Goal: Task Accomplishment & Management: Manage account settings

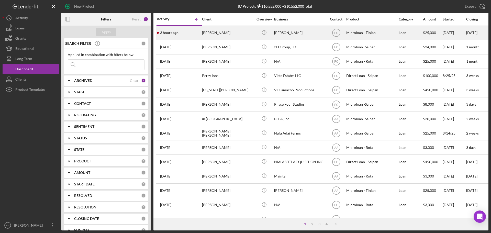
click at [213, 34] on div "[PERSON_NAME]" at bounding box center [227, 33] width 51 height 14
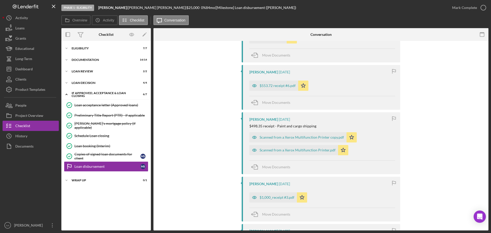
scroll to position [128, 0]
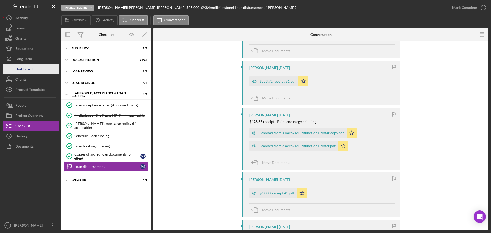
click at [18, 66] on div "Dashboard" at bounding box center [23, 70] width 17 height 12
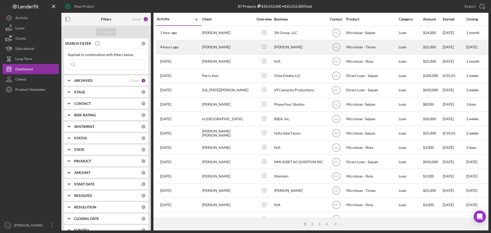
click at [177, 45] on time "4 hours ago" at bounding box center [169, 47] width 18 height 4
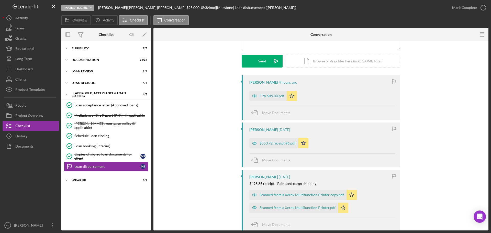
scroll to position [51, 0]
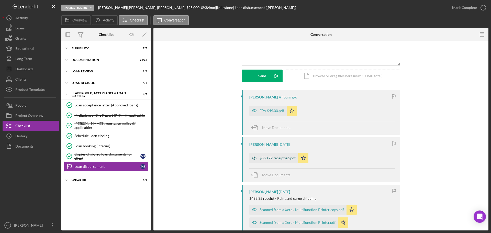
click at [279, 158] on div "$553.72 receipt #6.pdf" at bounding box center [277, 158] width 36 height 4
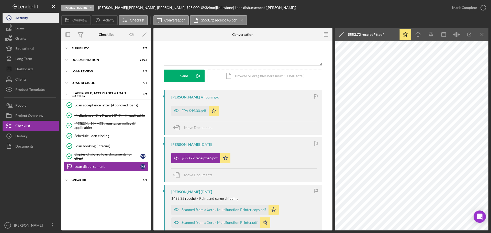
click at [12, 17] on icon "Icon/History" at bounding box center [9, 18] width 13 height 13
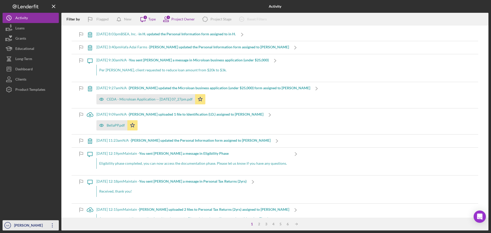
click at [34, 221] on div "[PERSON_NAME]" at bounding box center [29, 226] width 33 height 12
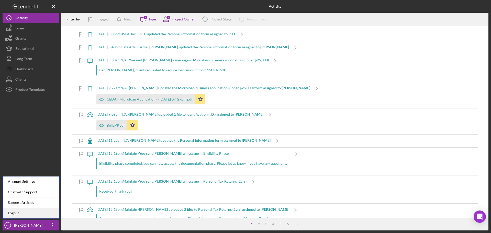
click at [35, 209] on link "Logout" at bounding box center [31, 213] width 56 height 10
